Goal: Transaction & Acquisition: Book appointment/travel/reservation

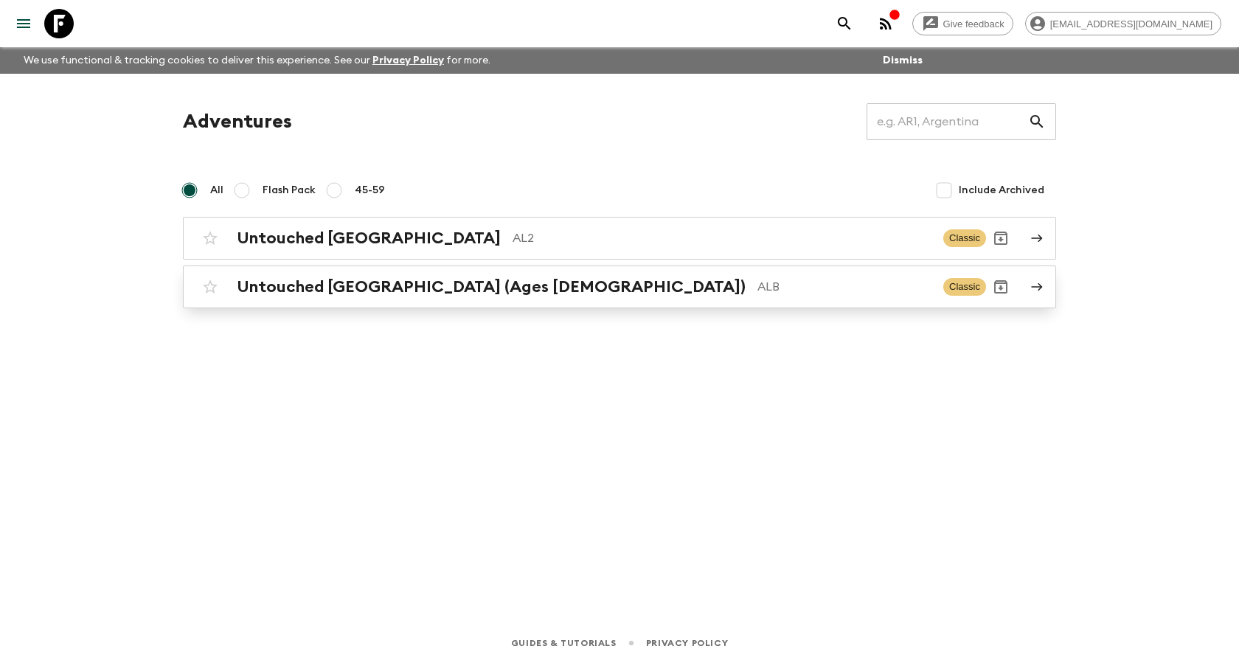
click at [336, 277] on h2 "Untouched [GEOGRAPHIC_DATA] (Ages [DEMOGRAPHIC_DATA])" at bounding box center [491, 286] width 509 height 19
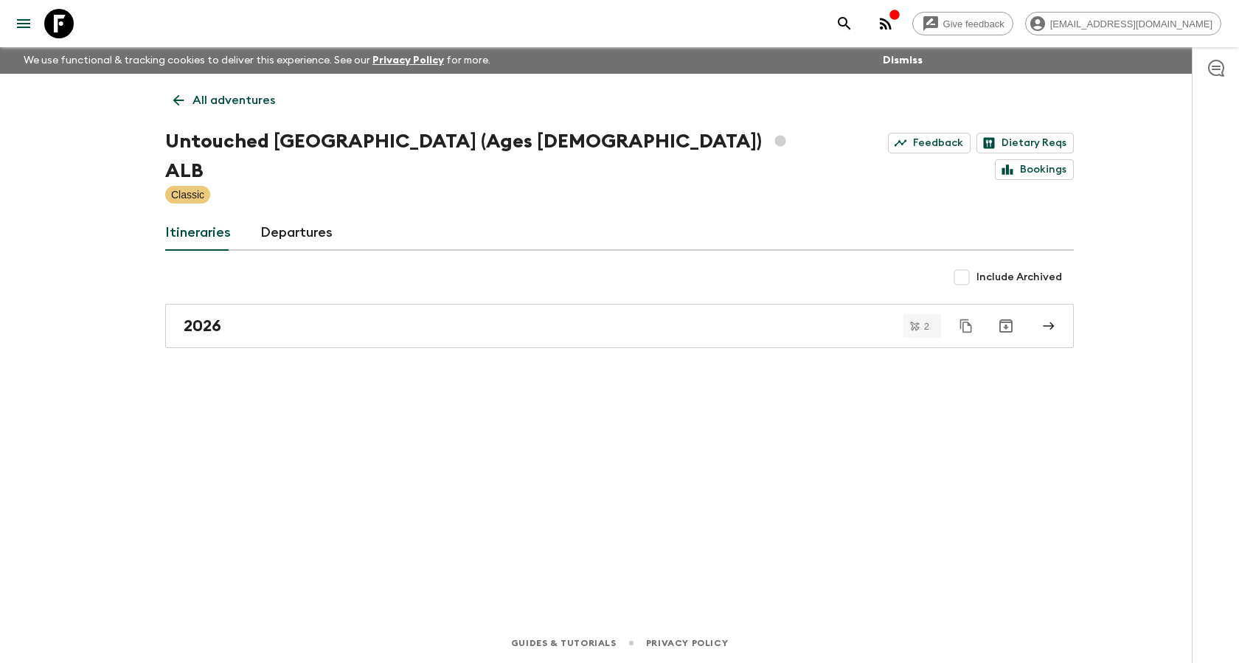
click at [194, 97] on p "All adventures" at bounding box center [233, 100] width 83 height 18
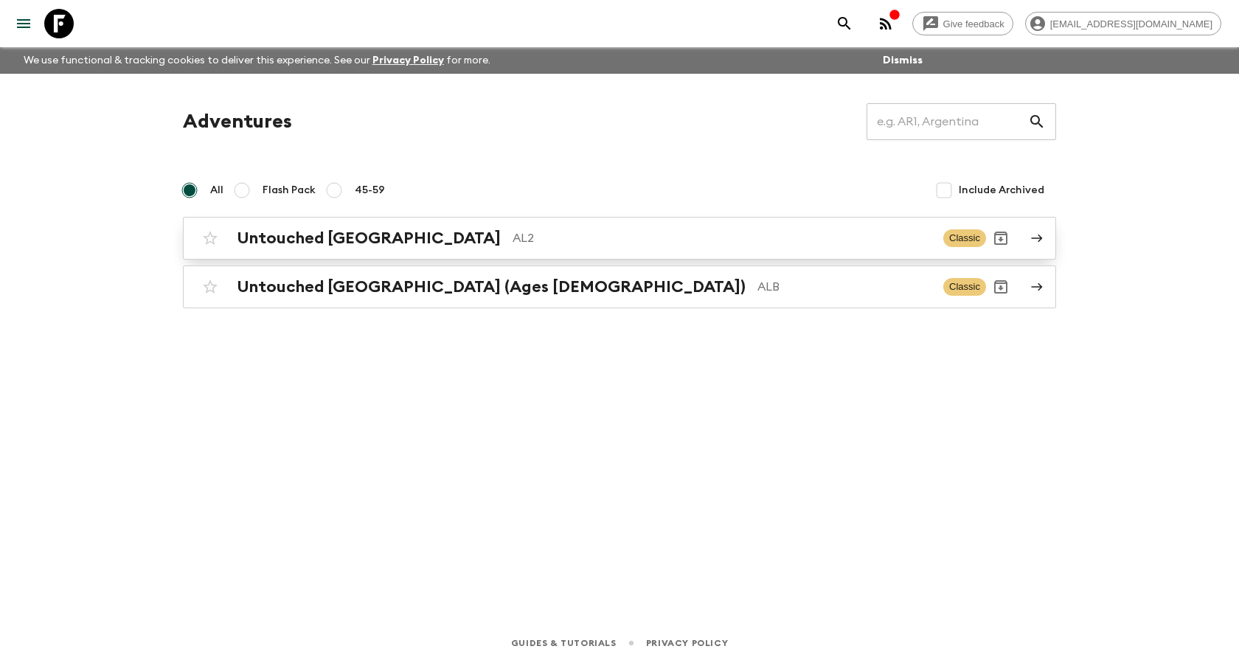
click at [305, 221] on link "Untouched Albania AL2 Classic" at bounding box center [619, 238] width 873 height 43
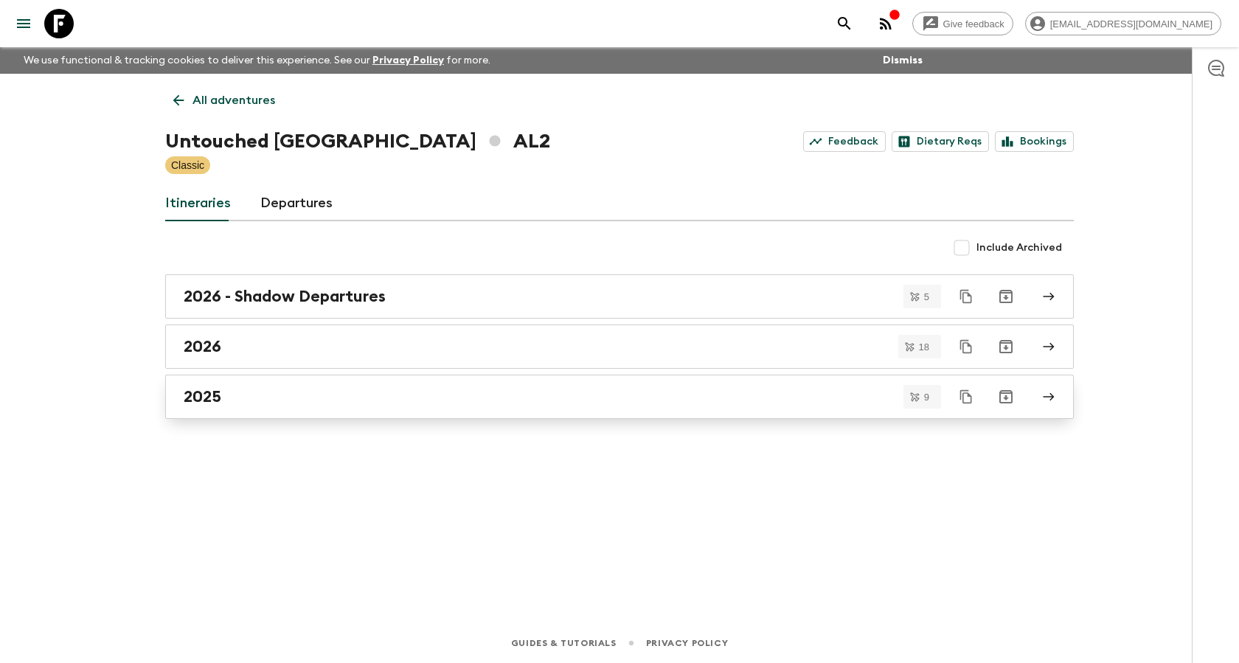
click at [296, 400] on div "2025" at bounding box center [606, 396] width 844 height 19
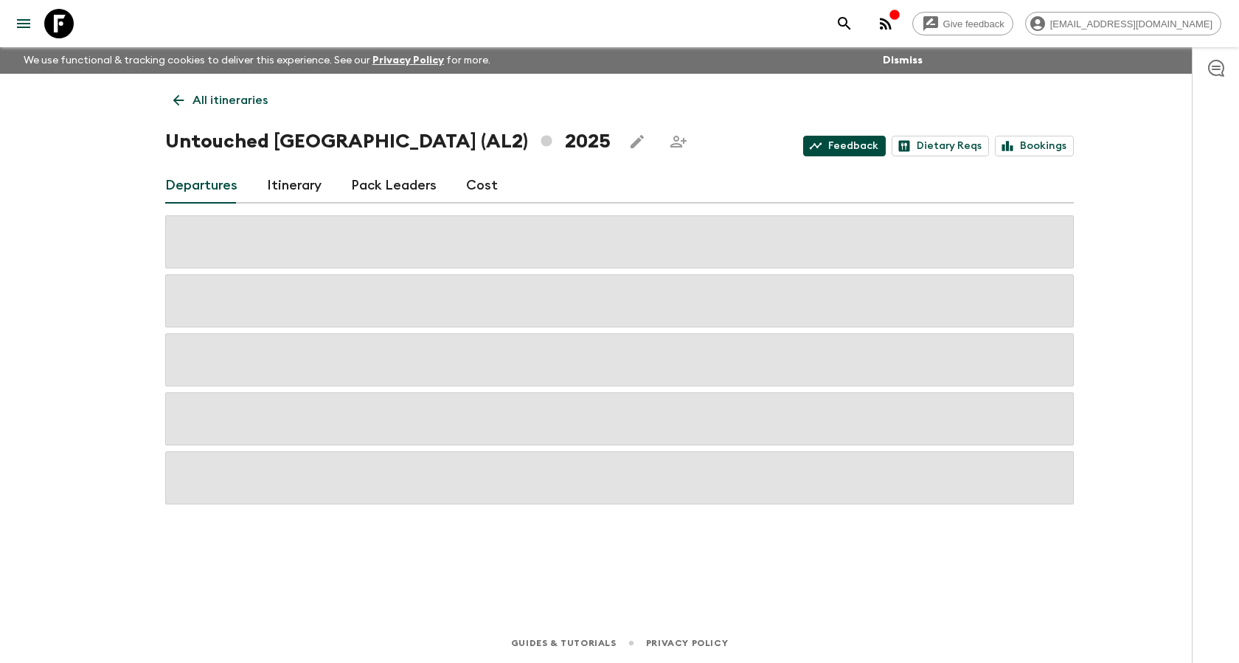
click at [841, 142] on link "Feedback" at bounding box center [844, 146] width 83 height 21
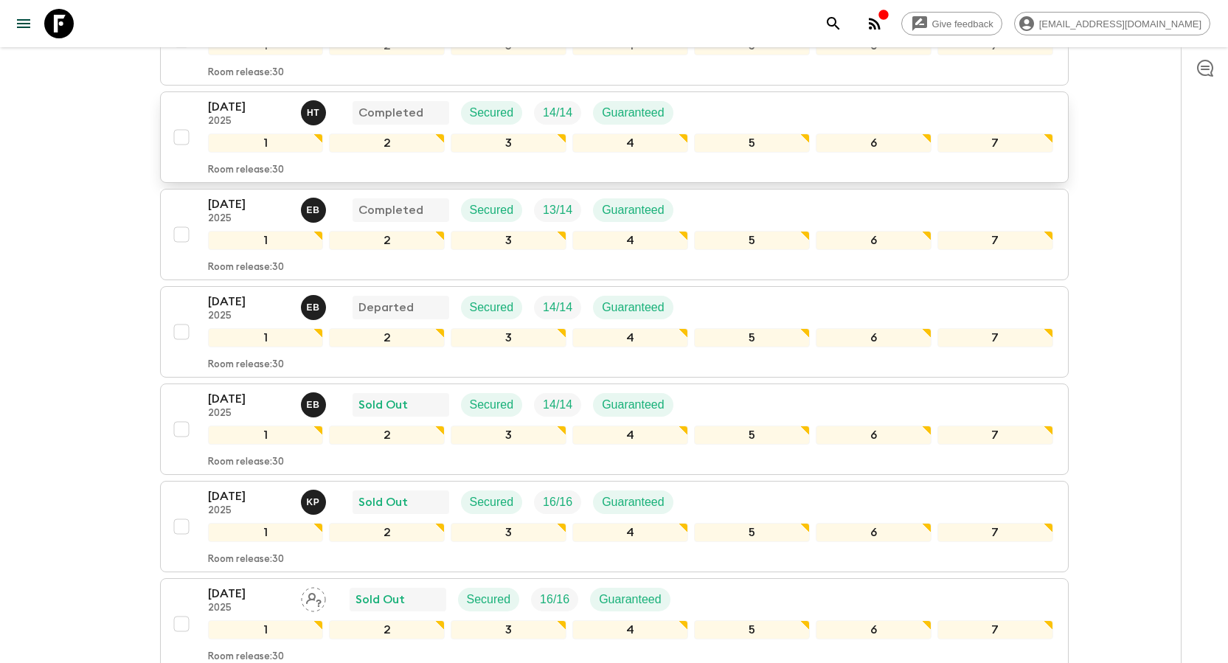
scroll to position [516, 0]
